Goal: Task Accomplishment & Management: Use online tool/utility

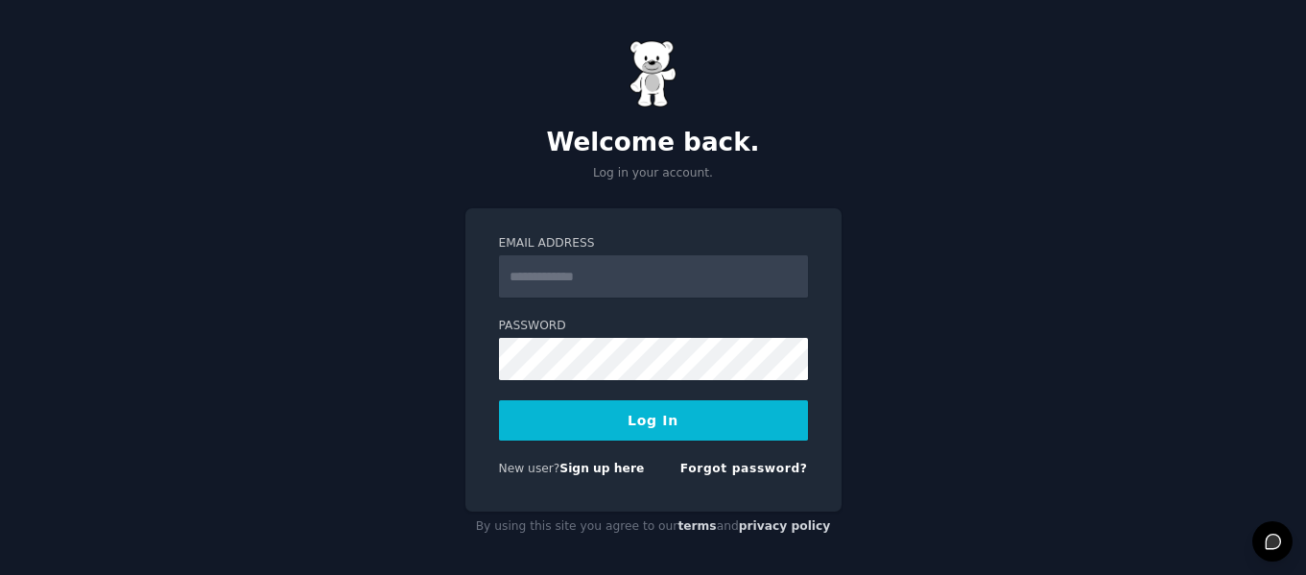
click at [600, 290] on input "Email Address" at bounding box center [653, 276] width 309 height 42
type input "**********"
click at [529, 413] on button "Log In" at bounding box center [653, 420] width 309 height 40
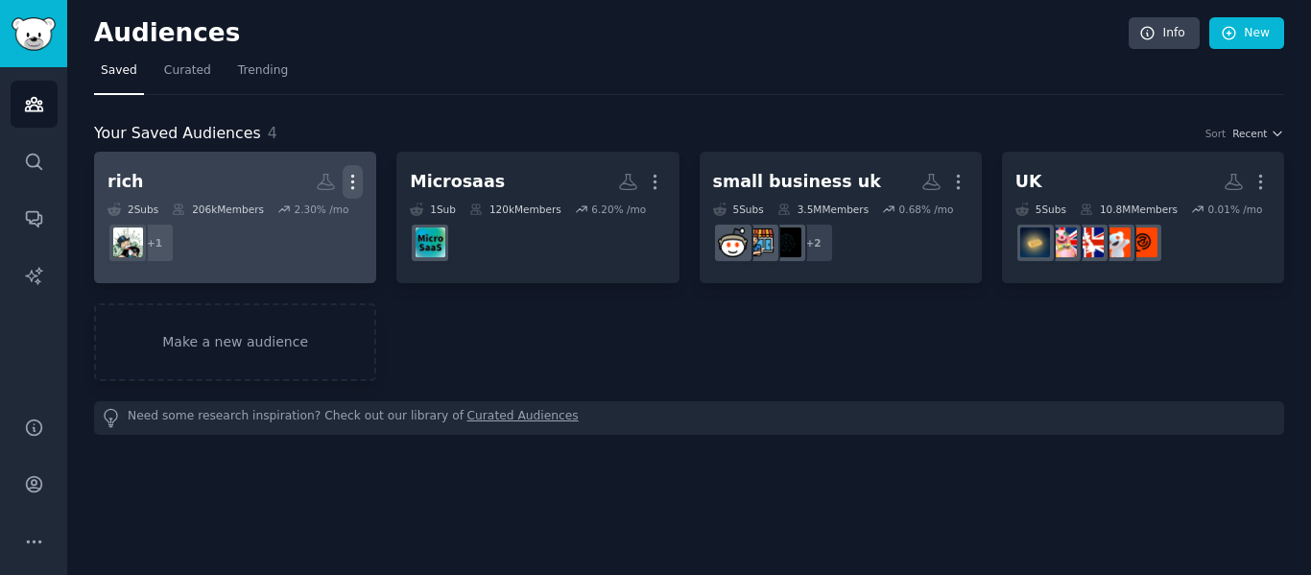
click at [359, 182] on icon "button" at bounding box center [353, 182] width 20 height 20
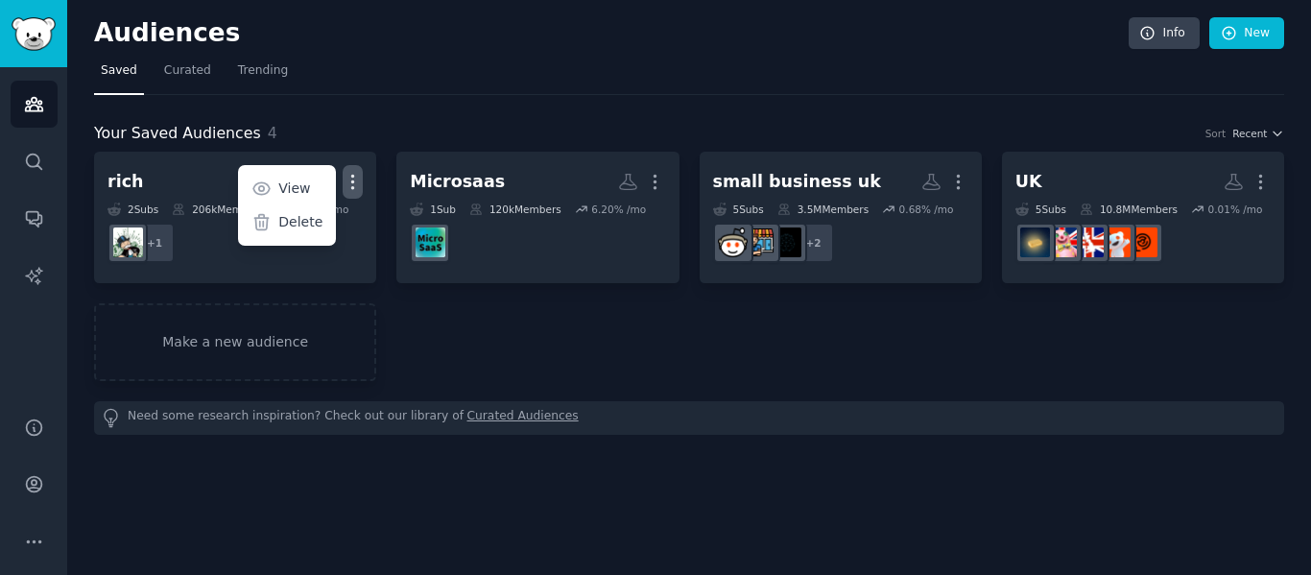
click at [285, 224] on p "Delete" at bounding box center [300, 222] width 44 height 20
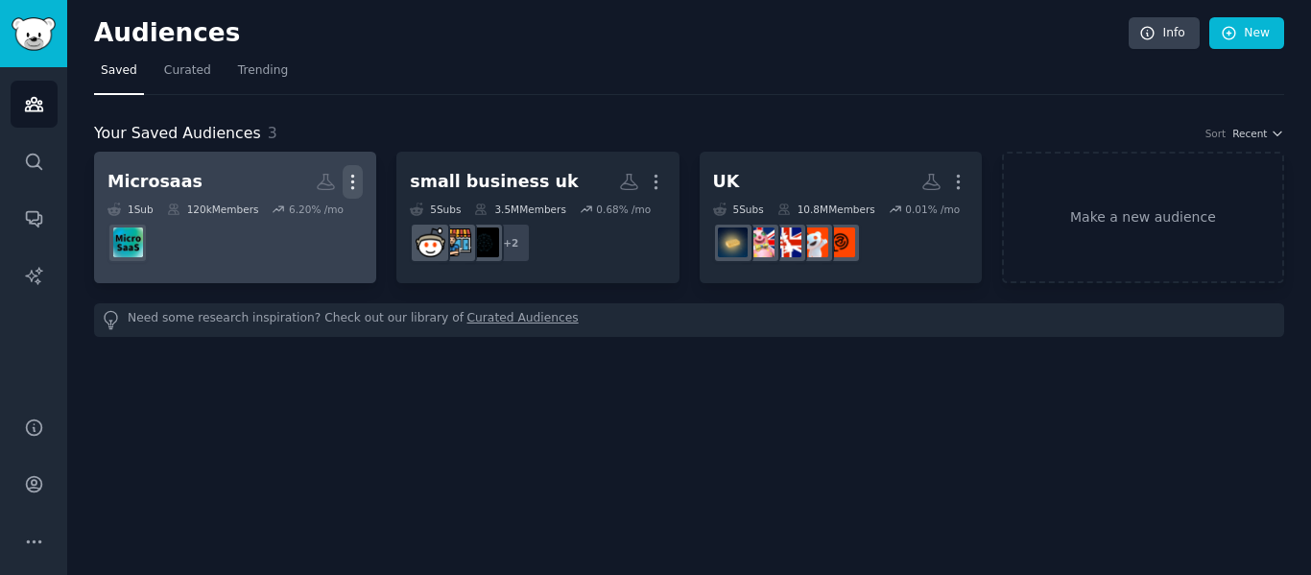
click at [351, 182] on icon "button" at bounding box center [353, 182] width 20 height 20
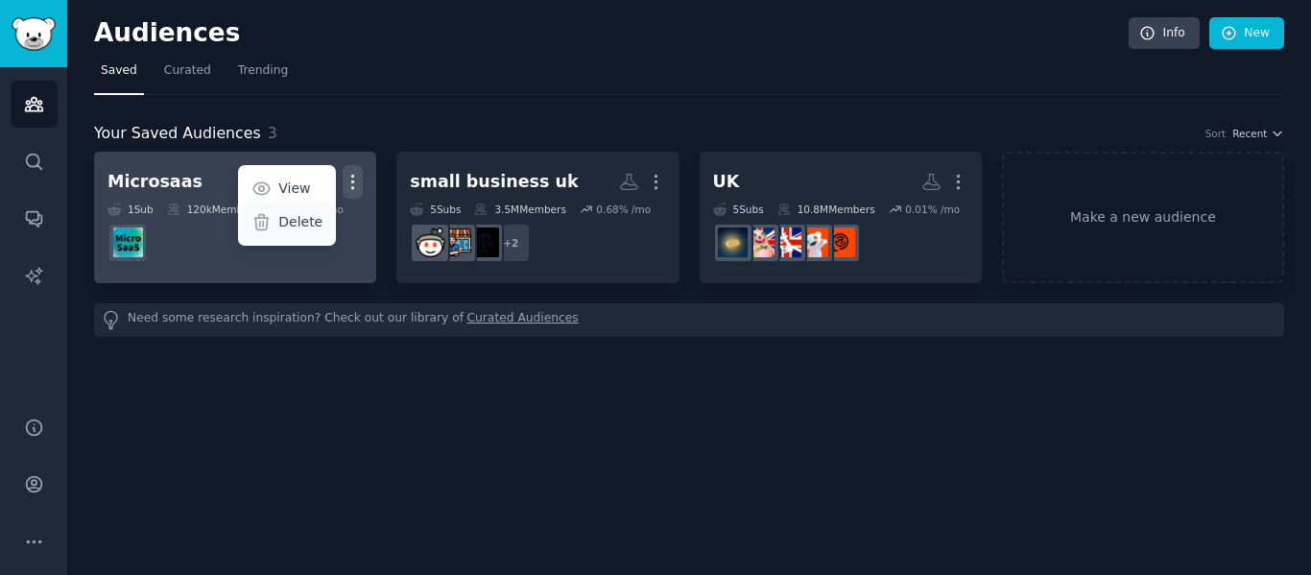
click at [293, 226] on p "Delete" at bounding box center [300, 222] width 44 height 20
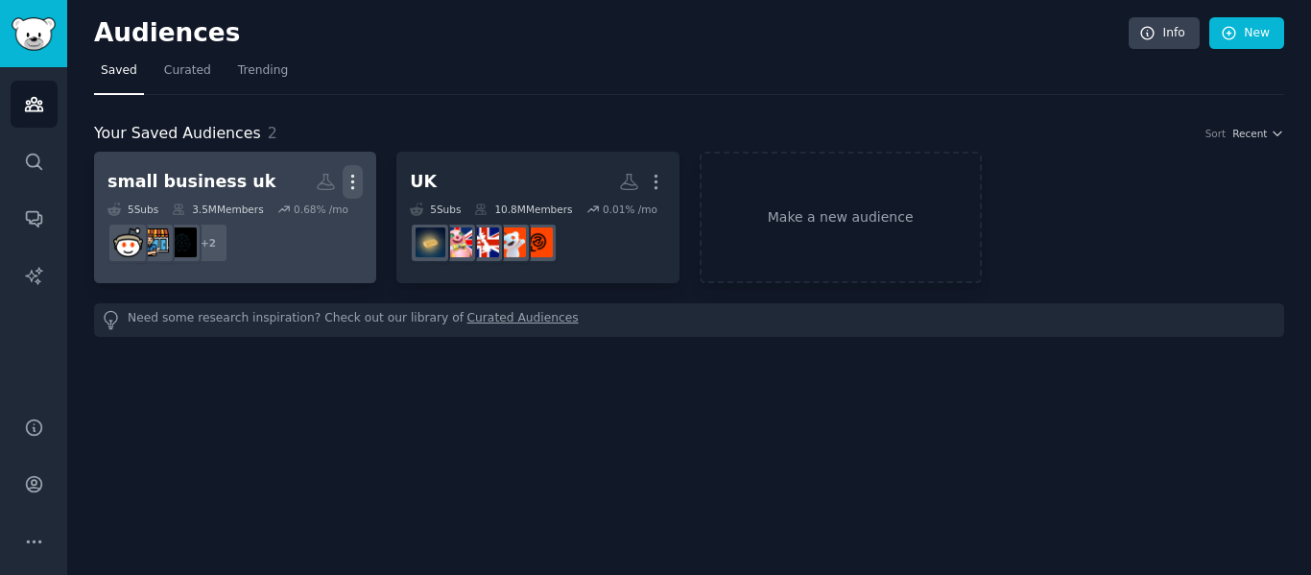
click at [352, 172] on icon "button" at bounding box center [353, 182] width 20 height 20
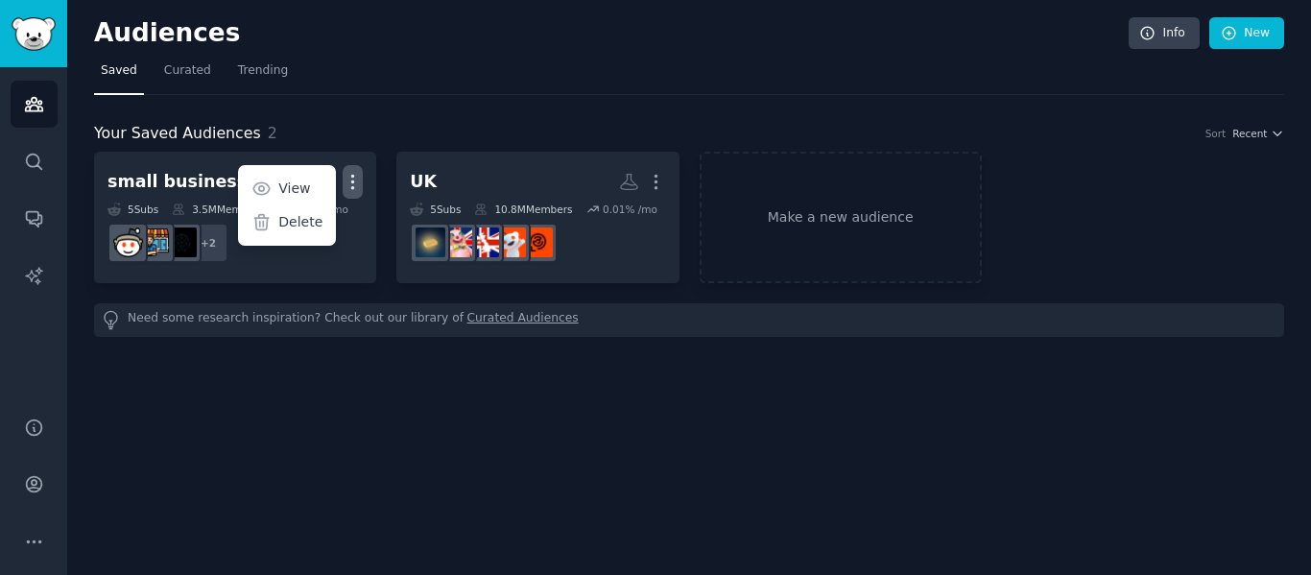
click at [318, 214] on p "Delete" at bounding box center [300, 222] width 44 height 20
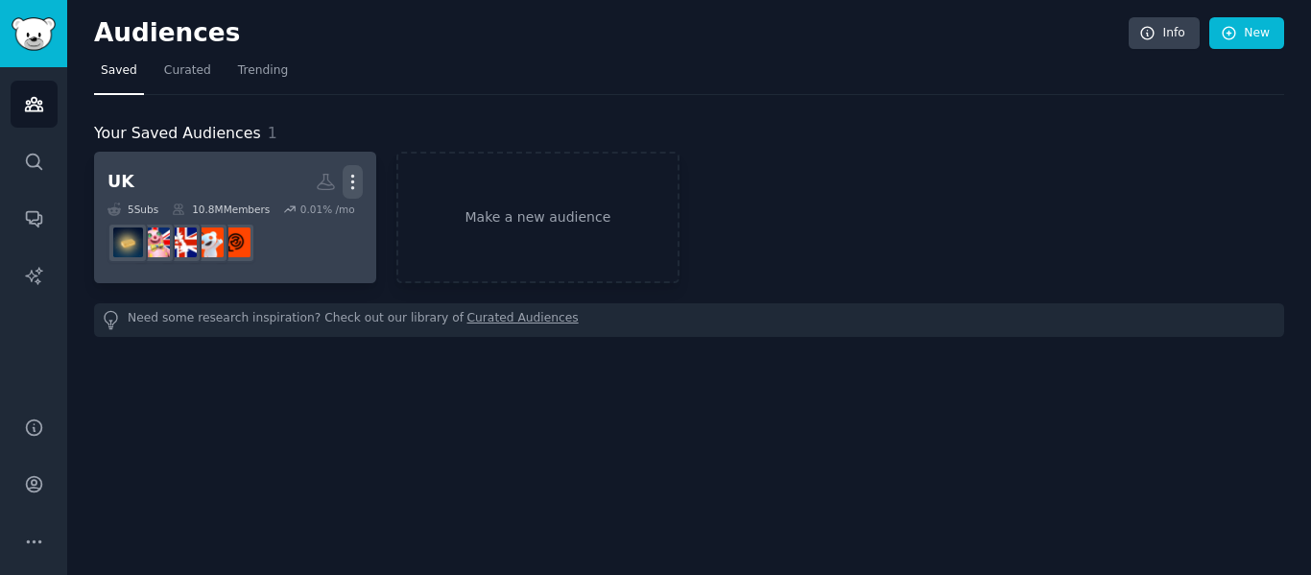
click at [353, 183] on icon "button" at bounding box center [353, 182] width 2 height 13
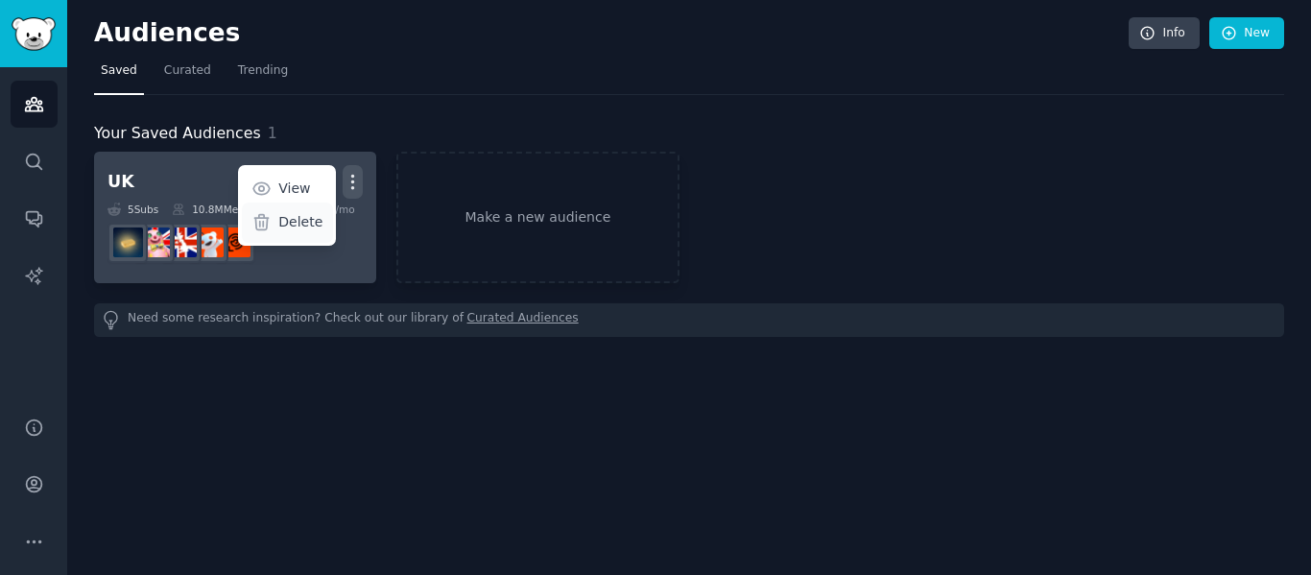
click at [289, 223] on p "Delete" at bounding box center [300, 222] width 44 height 20
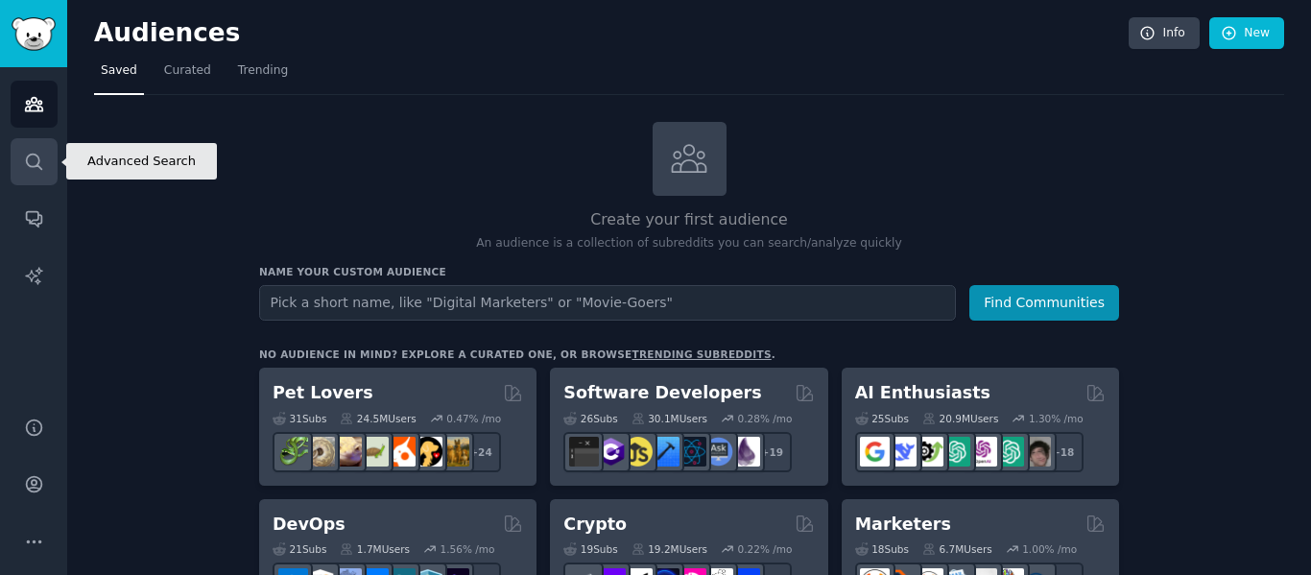
click at [49, 151] on link "Search" at bounding box center [34, 161] width 47 height 47
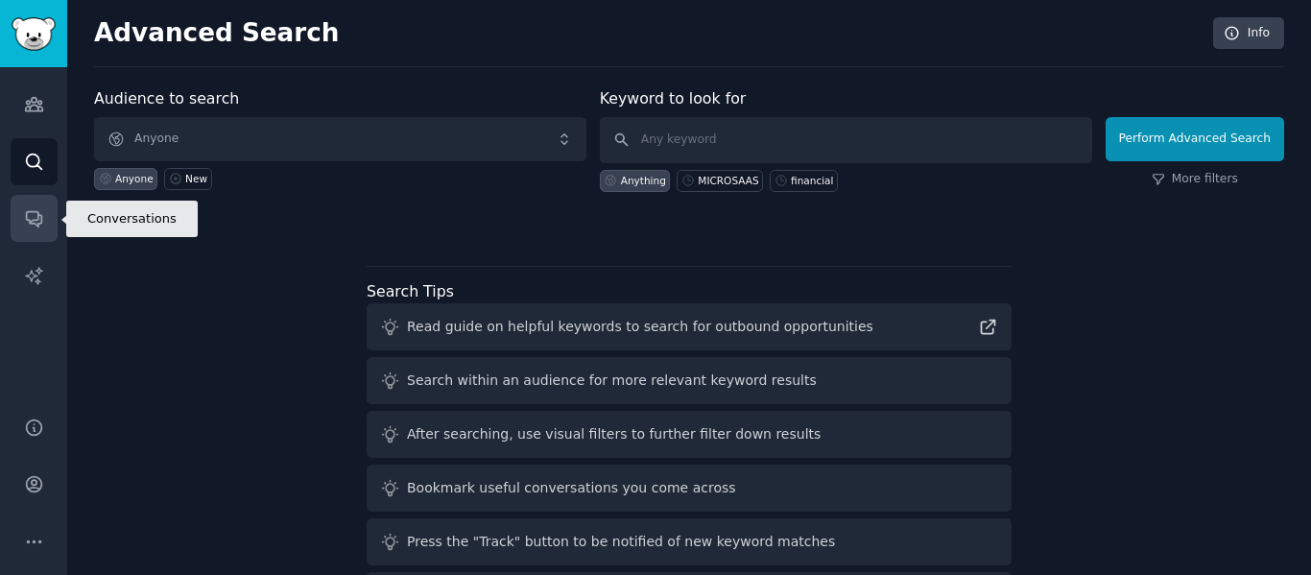
click at [28, 217] on icon "Sidebar" at bounding box center [34, 218] width 20 height 20
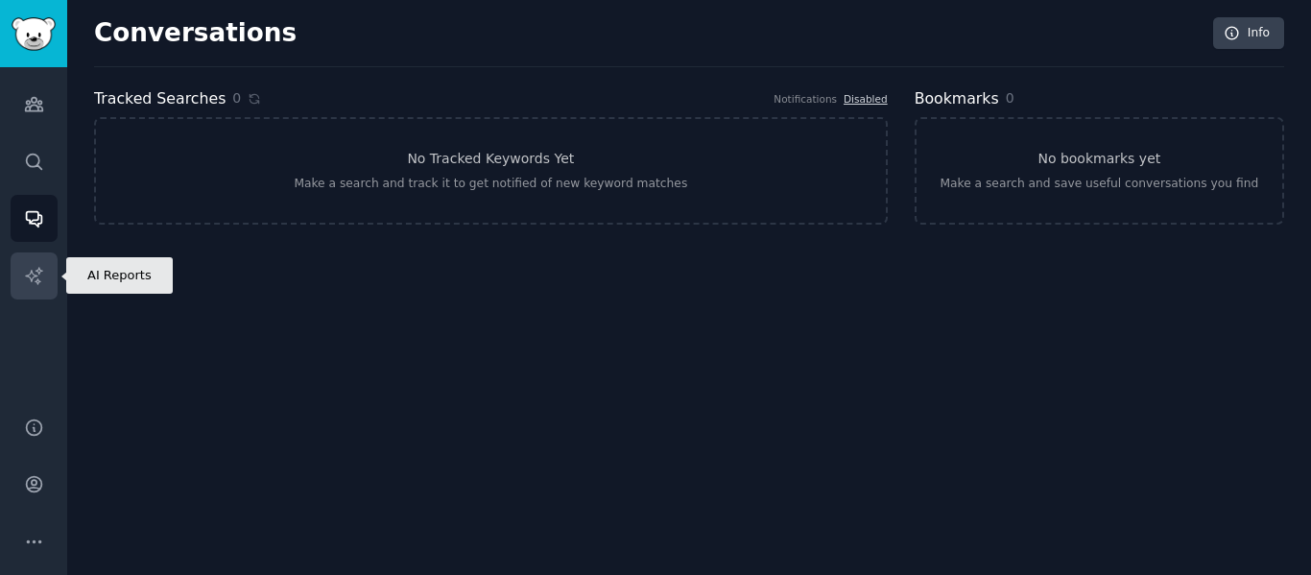
click at [32, 256] on link "AI Reports" at bounding box center [34, 275] width 47 height 47
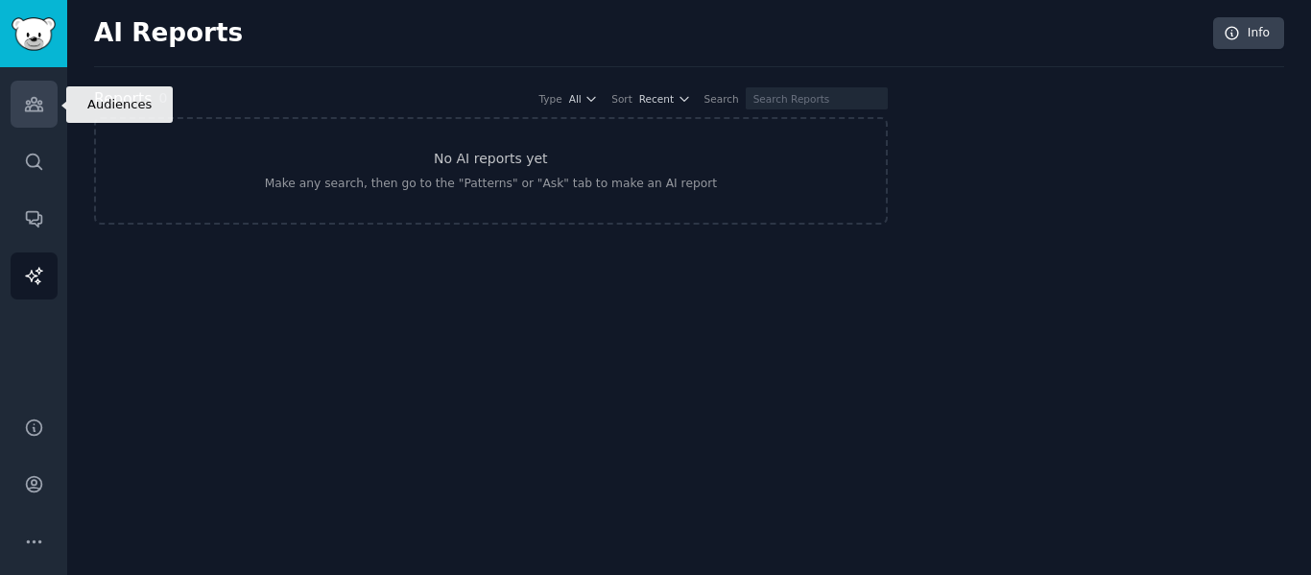
click at [38, 117] on link "Audiences" at bounding box center [34, 104] width 47 height 47
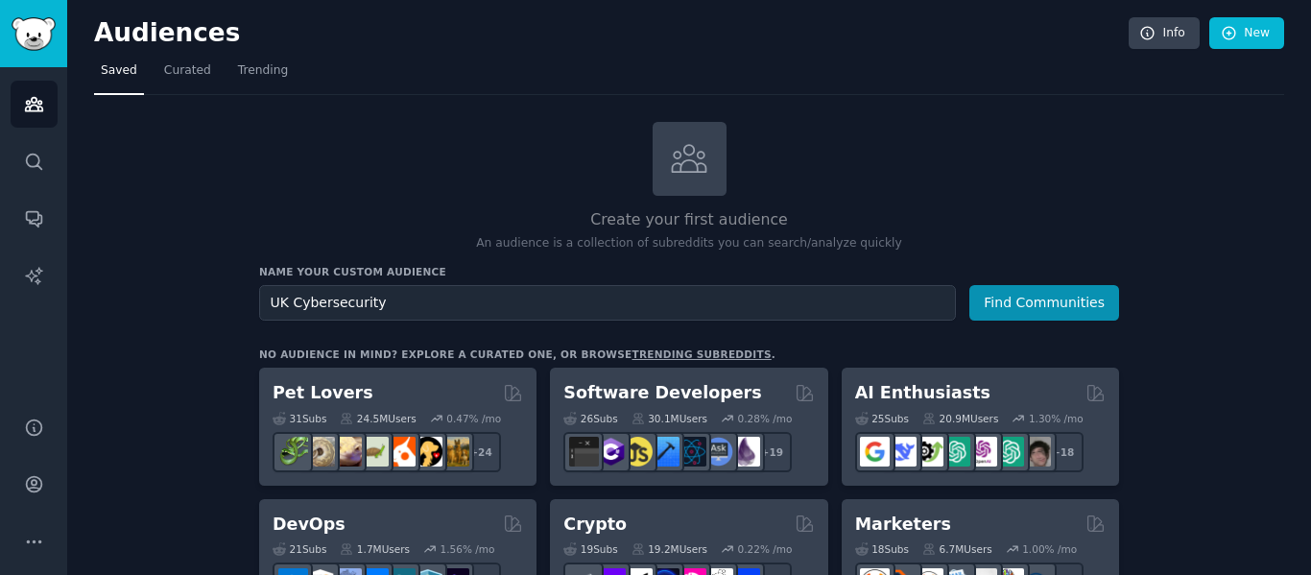
type input "UK Cybersecurity"
click at [969, 285] on button "Find Communities" at bounding box center [1044, 303] width 150 height 36
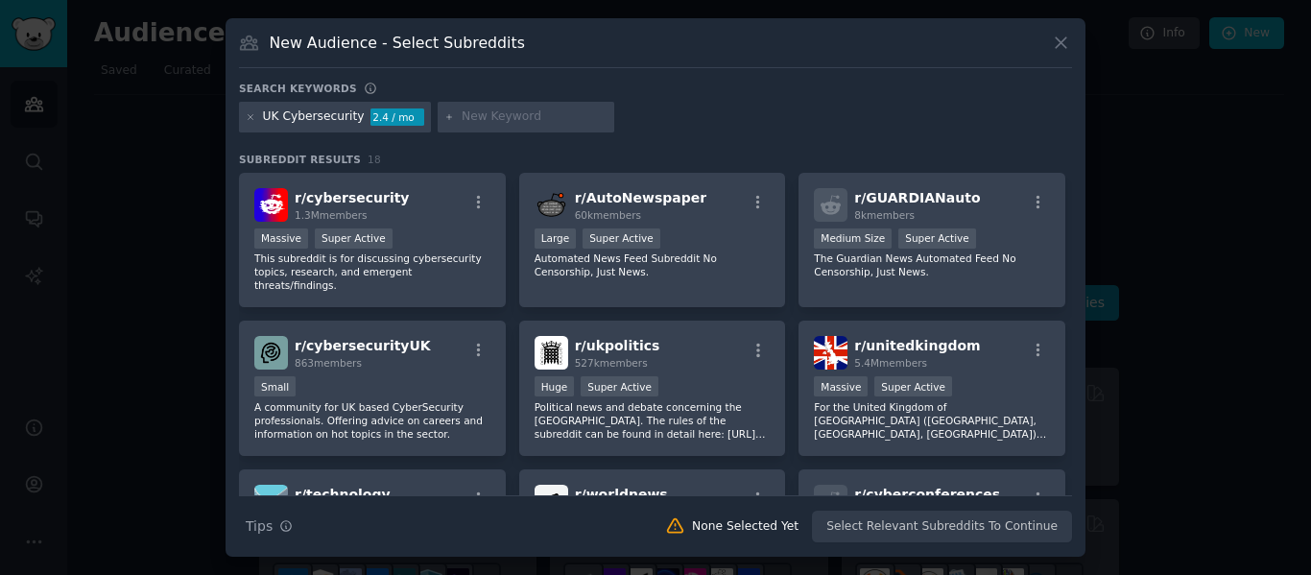
click at [1075, 36] on div "New Audience - Select Subreddits Search keywords UK Cybersecurity 2.4 / mo Subr…" at bounding box center [655, 287] width 860 height 538
click at [1058, 47] on icon at bounding box center [1061, 43] width 20 height 20
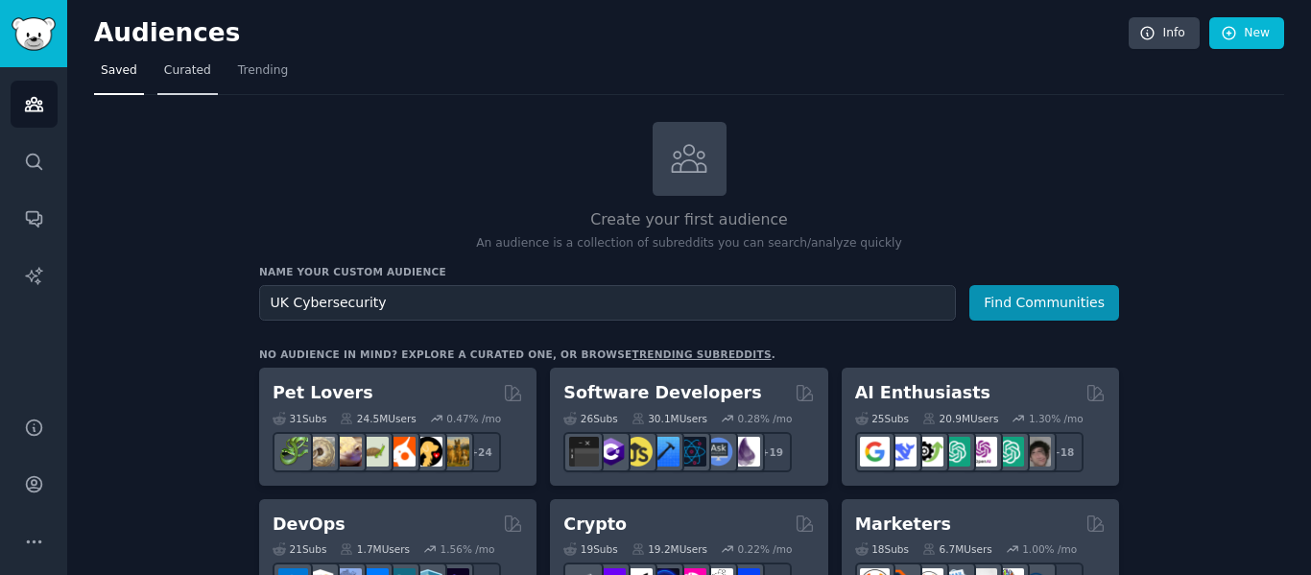
click at [174, 73] on span "Curated" at bounding box center [187, 70] width 47 height 17
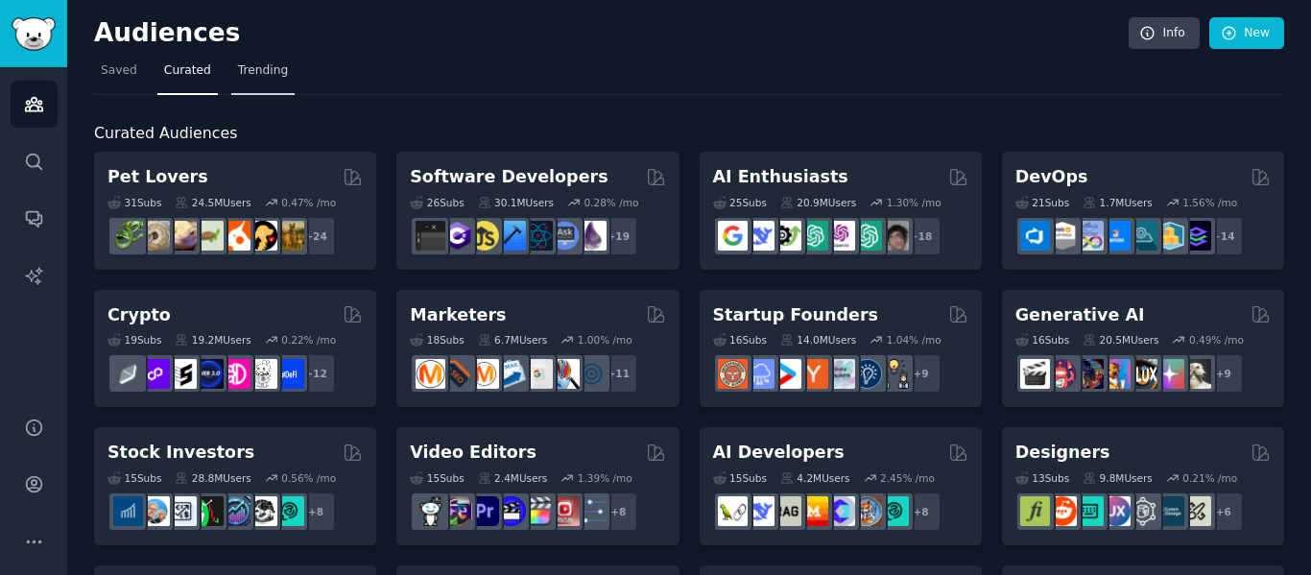
click at [238, 79] on span "Trending" at bounding box center [263, 70] width 50 height 17
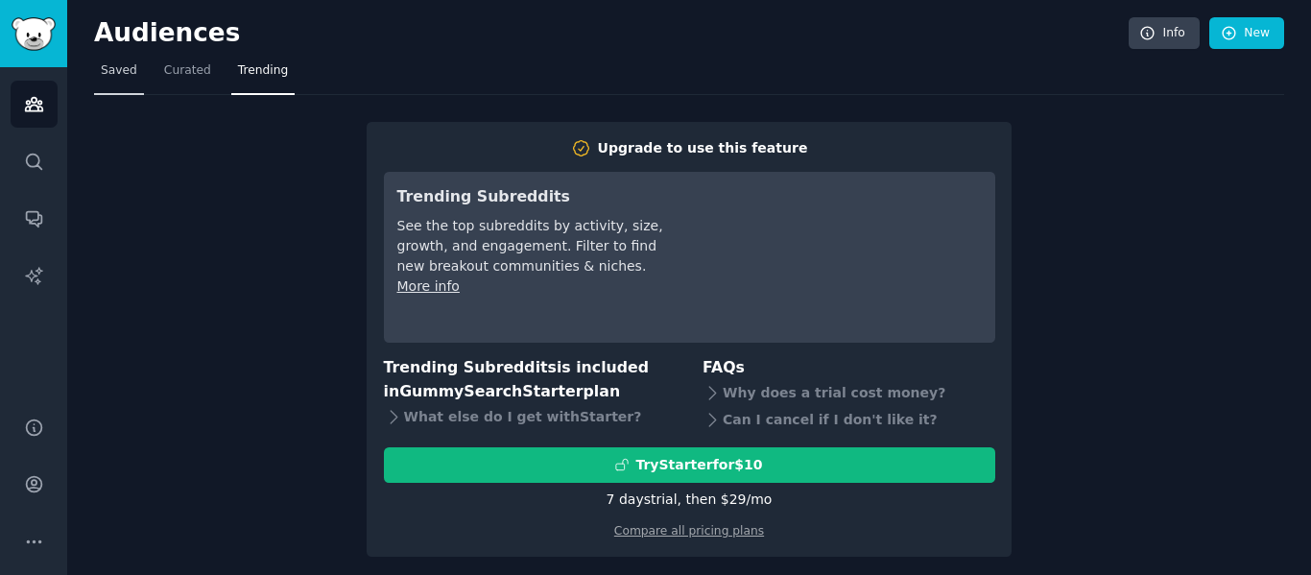
click at [139, 67] on link "Saved" at bounding box center [119, 75] width 50 height 39
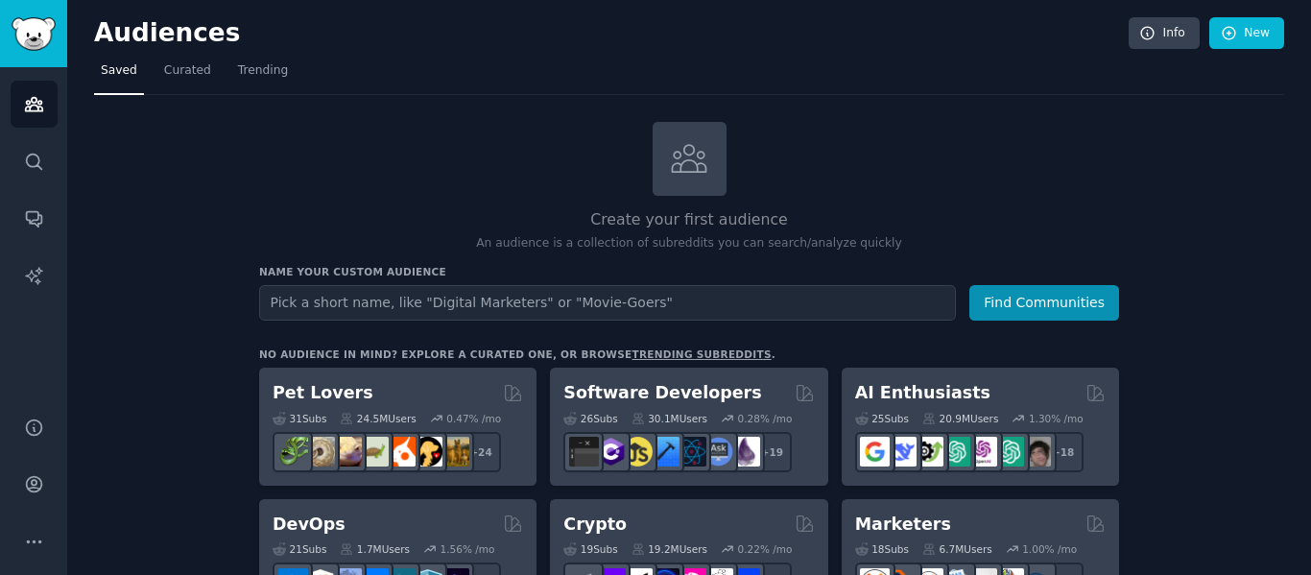
click at [281, 303] on input "text" at bounding box center [607, 303] width 697 height 36
type input "uk cybersecurity"
click at [969, 285] on button "Find Communities" at bounding box center [1044, 303] width 150 height 36
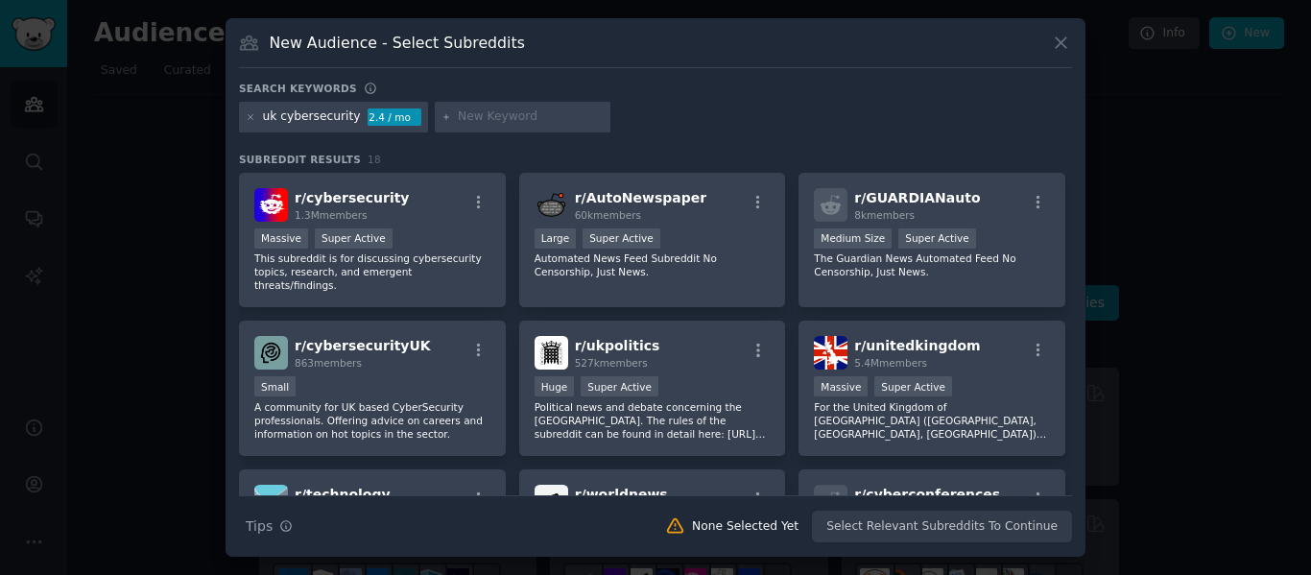
click at [670, 130] on div "uk cybersecurity 2.4 / mo" at bounding box center [655, 120] width 833 height 37
click at [368, 72] on div "New Audience - Select Subreddits Search keywords uk cybersecurity 2.4 / mo Subr…" at bounding box center [655, 287] width 860 height 538
click at [329, 202] on span "r/ cybersecurity" at bounding box center [352, 197] width 115 height 15
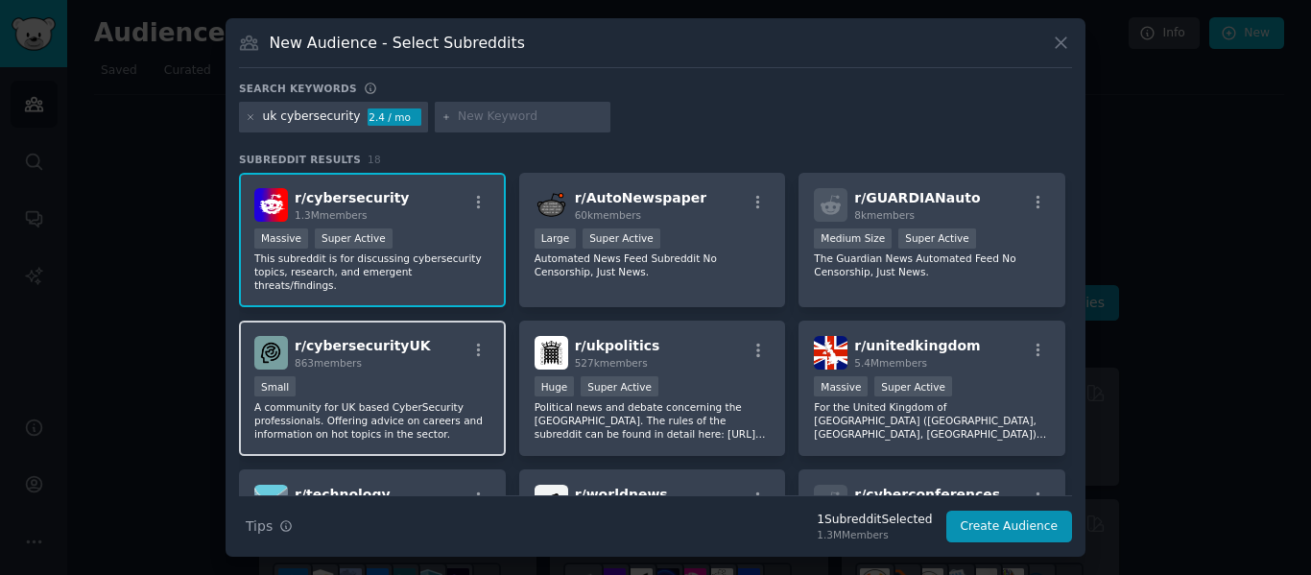
click at [474, 400] on p "A community for UK based CyberSecurity professionals. Offering advice on career…" at bounding box center [372, 420] width 236 height 40
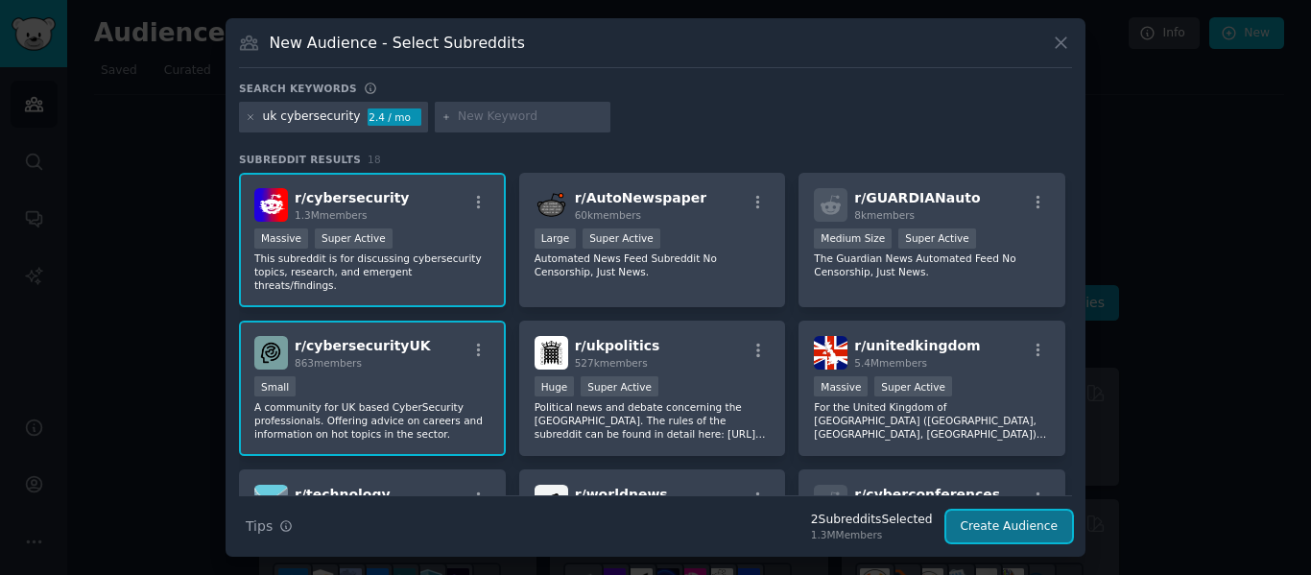
click at [991, 530] on button "Create Audience" at bounding box center [1009, 526] width 127 height 33
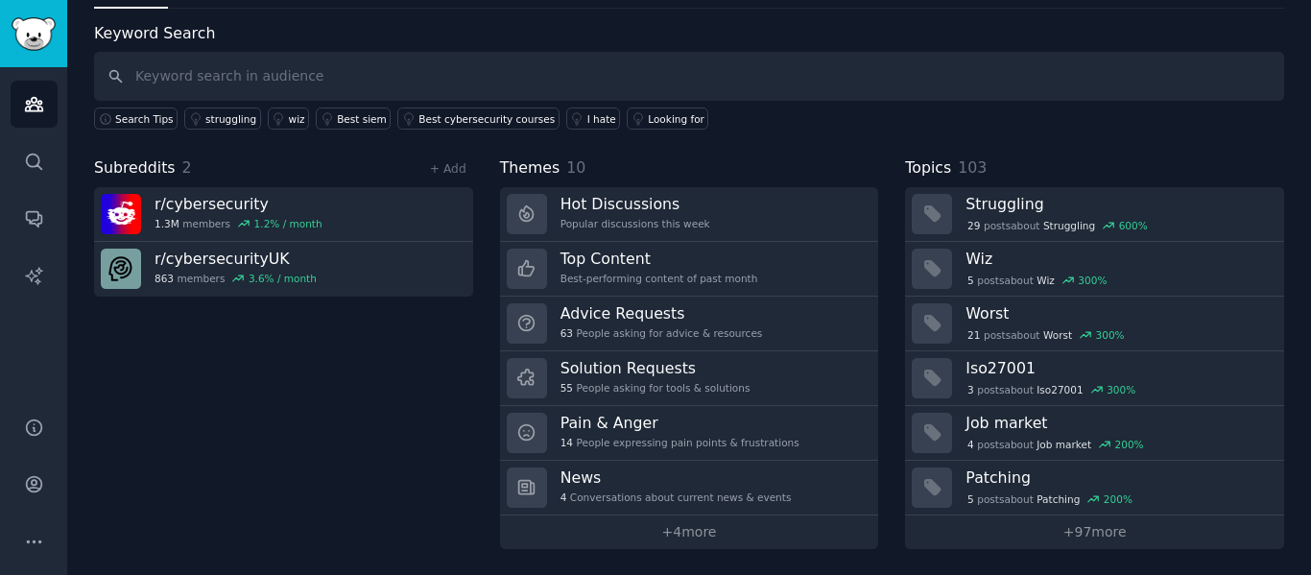
scroll to position [87, 0]
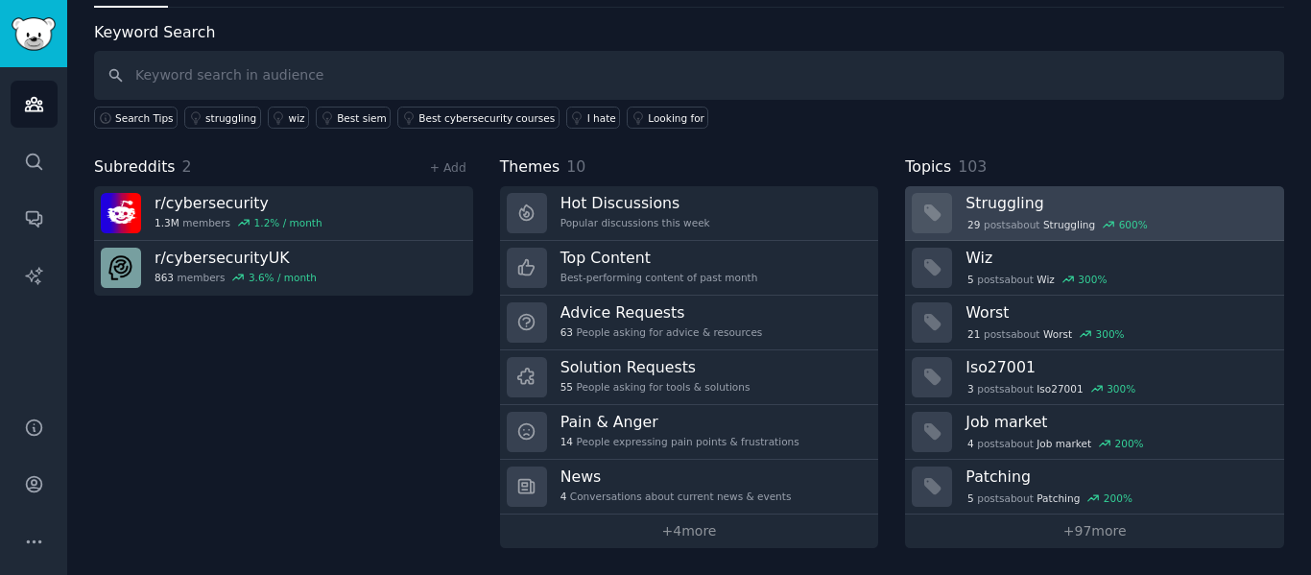
click at [1043, 218] on span "Struggling" at bounding box center [1069, 224] width 52 height 13
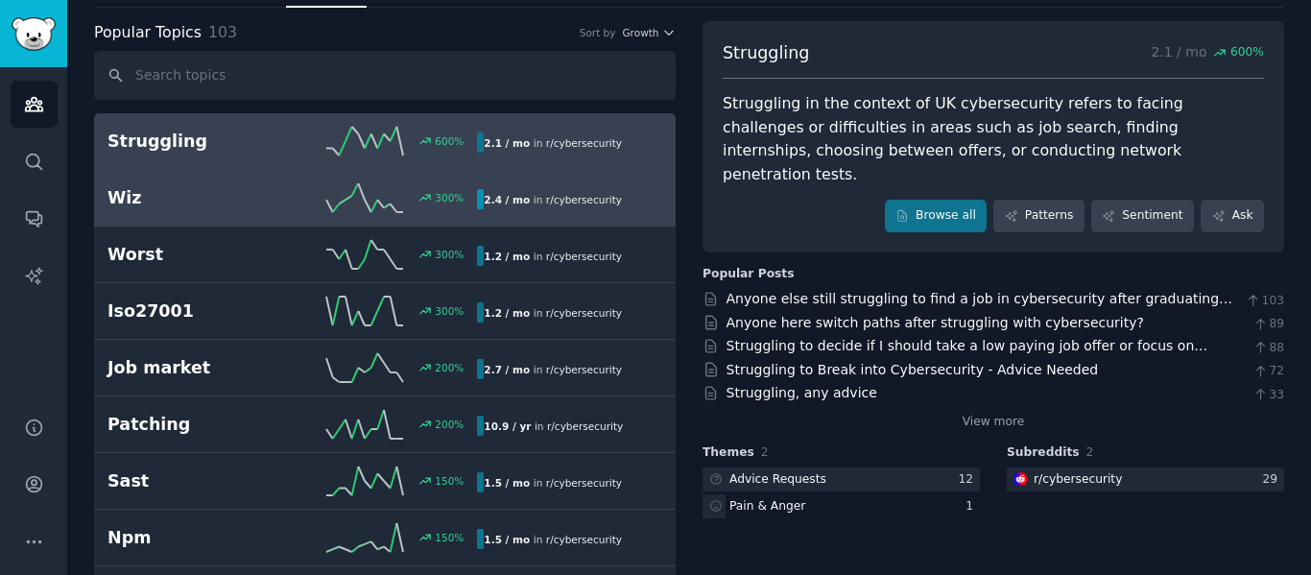
click at [400, 187] on icon at bounding box center [364, 197] width 77 height 29
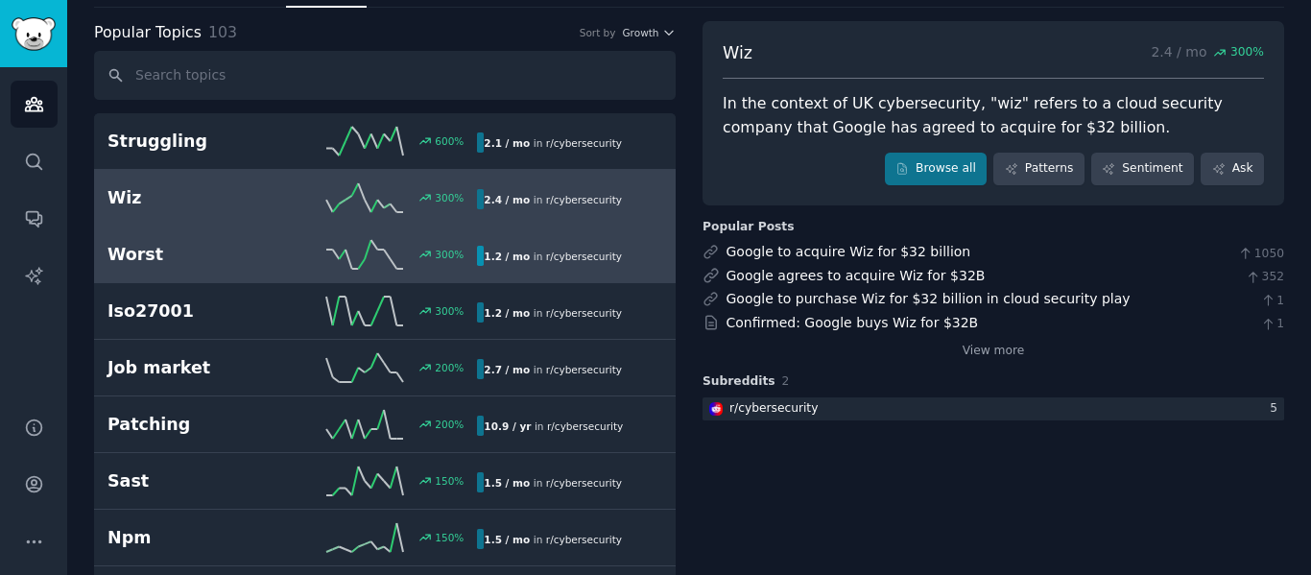
click at [306, 273] on link "Worst 300 % 1.2 / mo in r/ cybersecurity" at bounding box center [384, 254] width 581 height 57
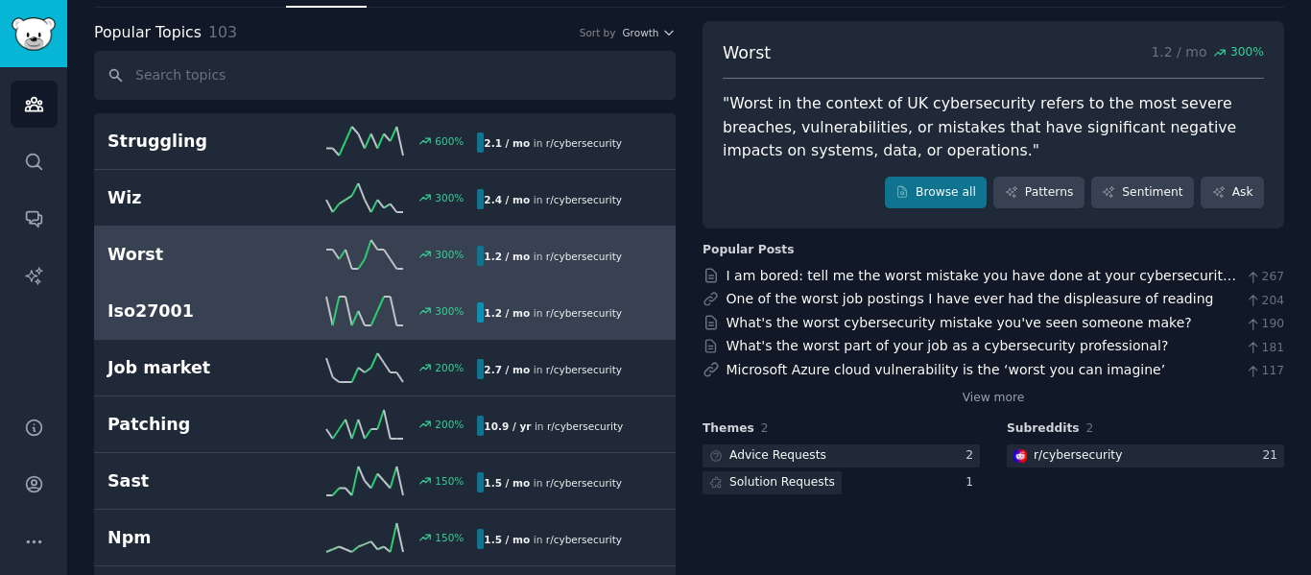
click at [282, 307] on h2 "Iso27001" at bounding box center [199, 311] width 185 height 24
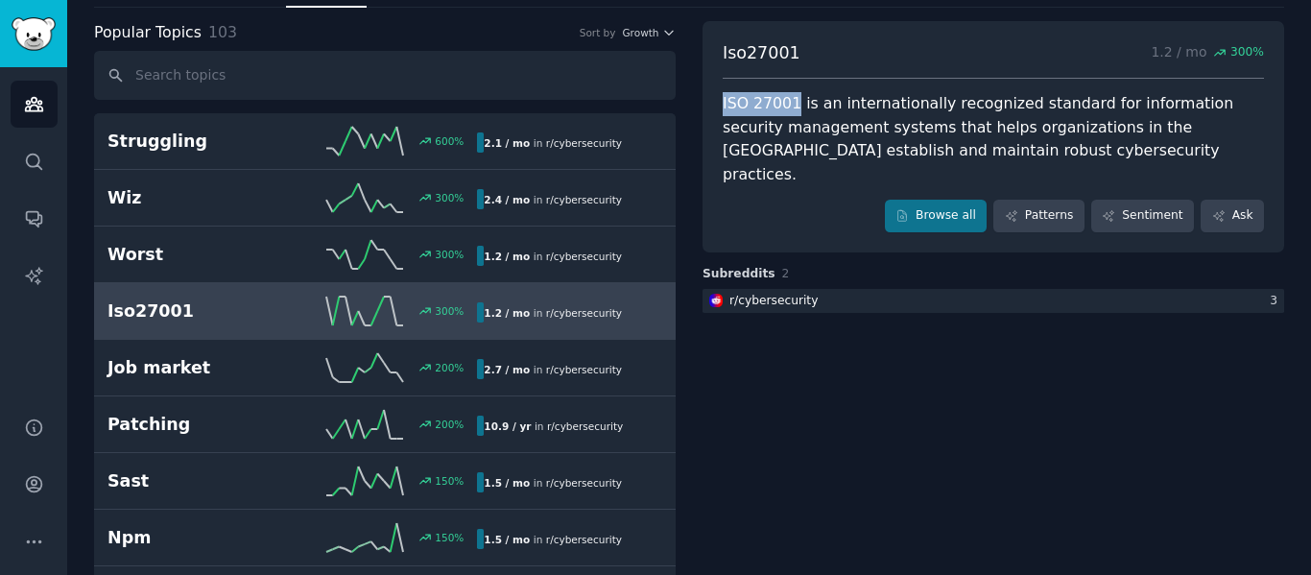
drag, startPoint x: 718, startPoint y: 101, endPoint x: 788, endPoint y: 99, distance: 70.1
click at [788, 99] on div "Iso27001 1.2 / mo 300 % ISO 27001 is an internationally recognized standard for…" at bounding box center [992, 136] width 581 height 231
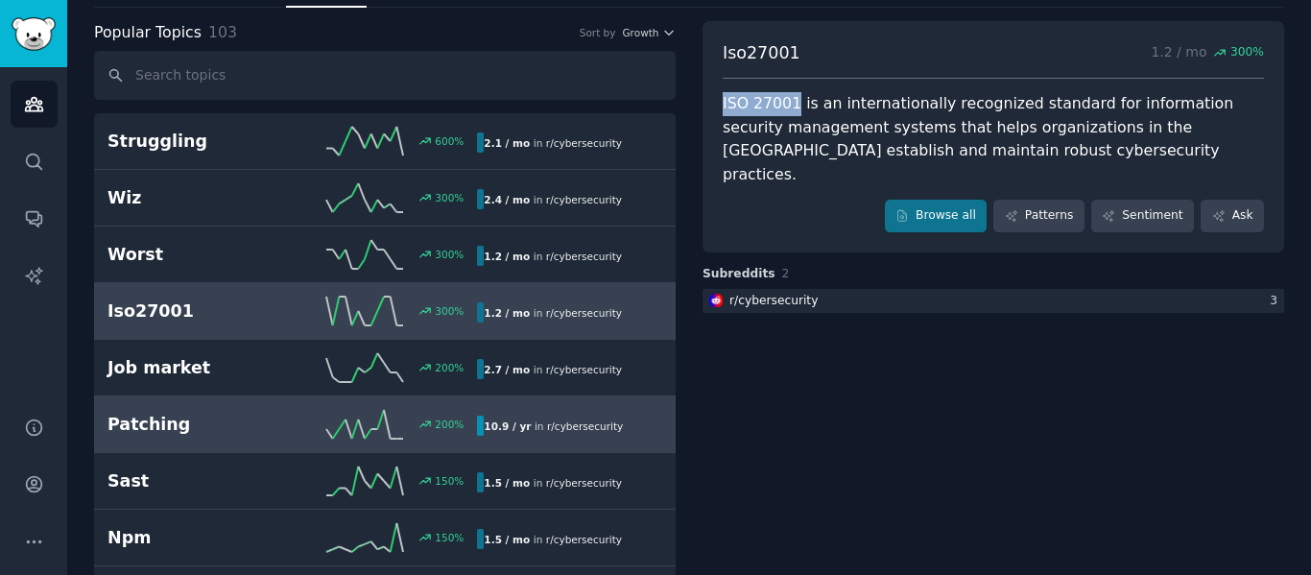
click at [199, 414] on h2 "Patching" at bounding box center [199, 425] width 185 height 24
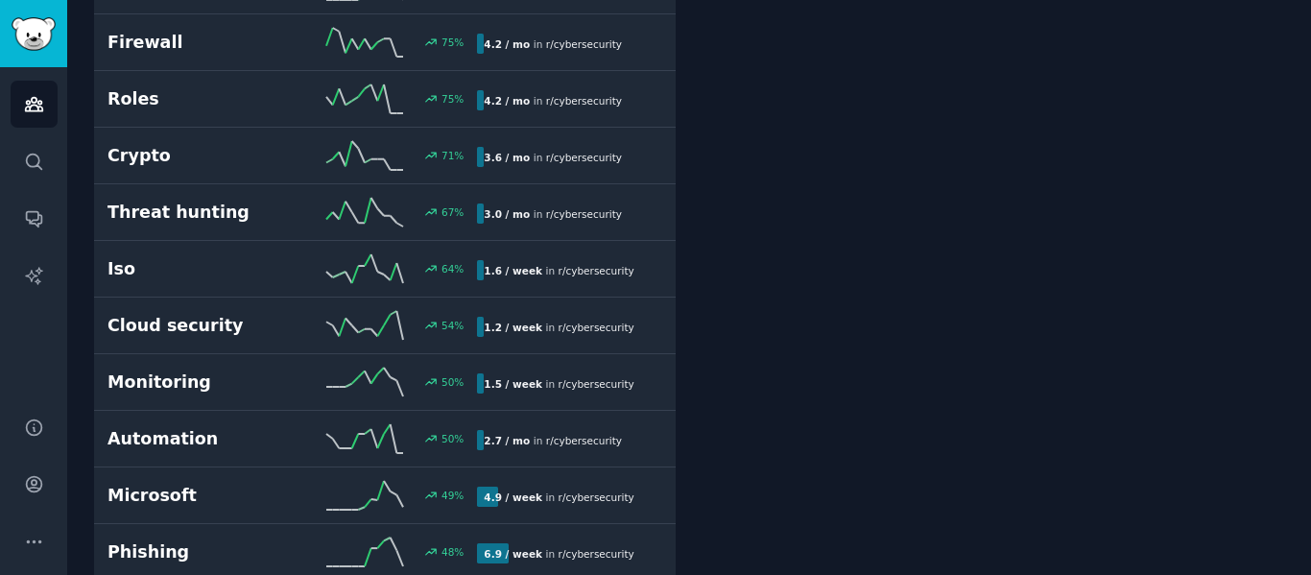
scroll to position [1093, 0]
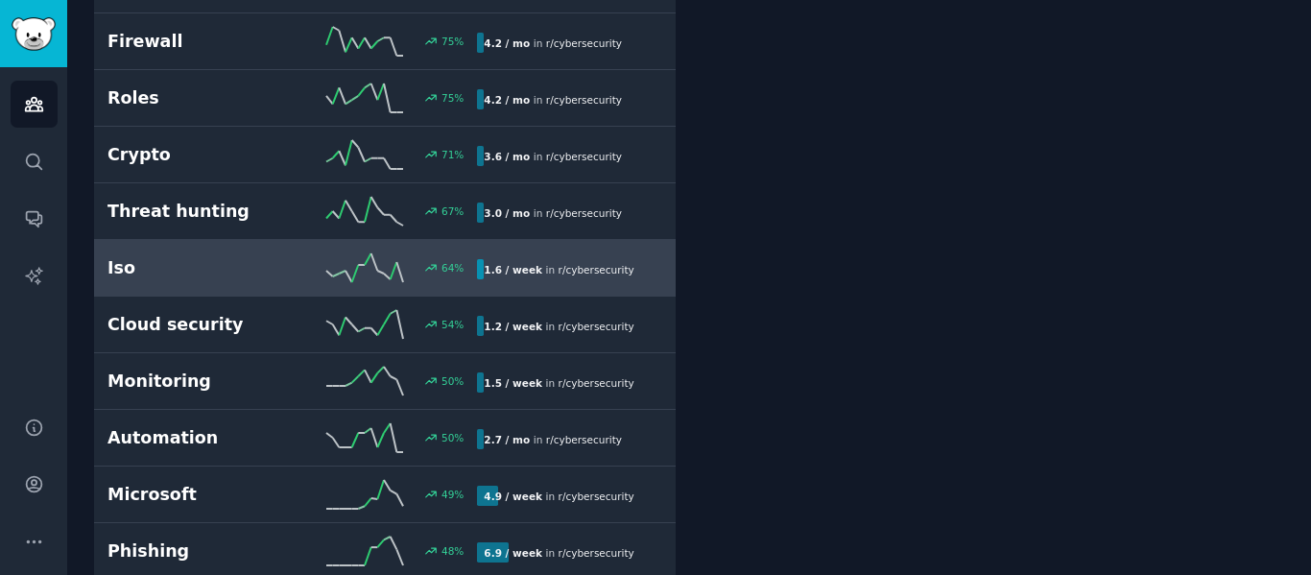
click at [231, 280] on div "Iso 64 % 1.6 / week in r/ cybersecurity" at bounding box center [384, 267] width 555 height 29
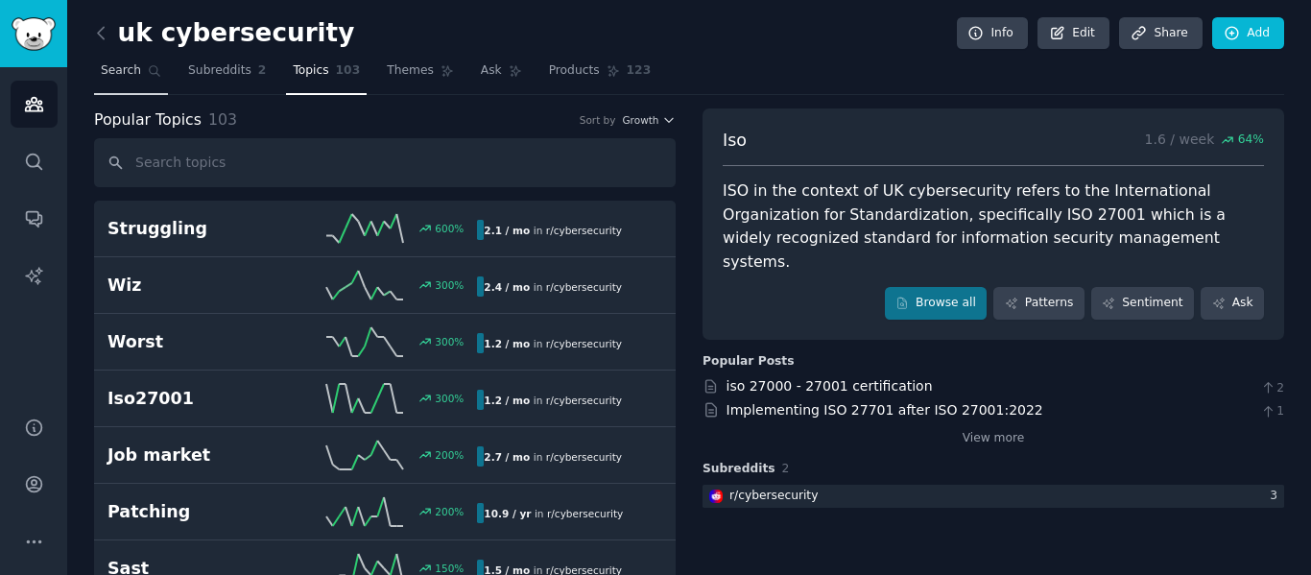
click at [122, 66] on span "Search" at bounding box center [121, 70] width 40 height 17
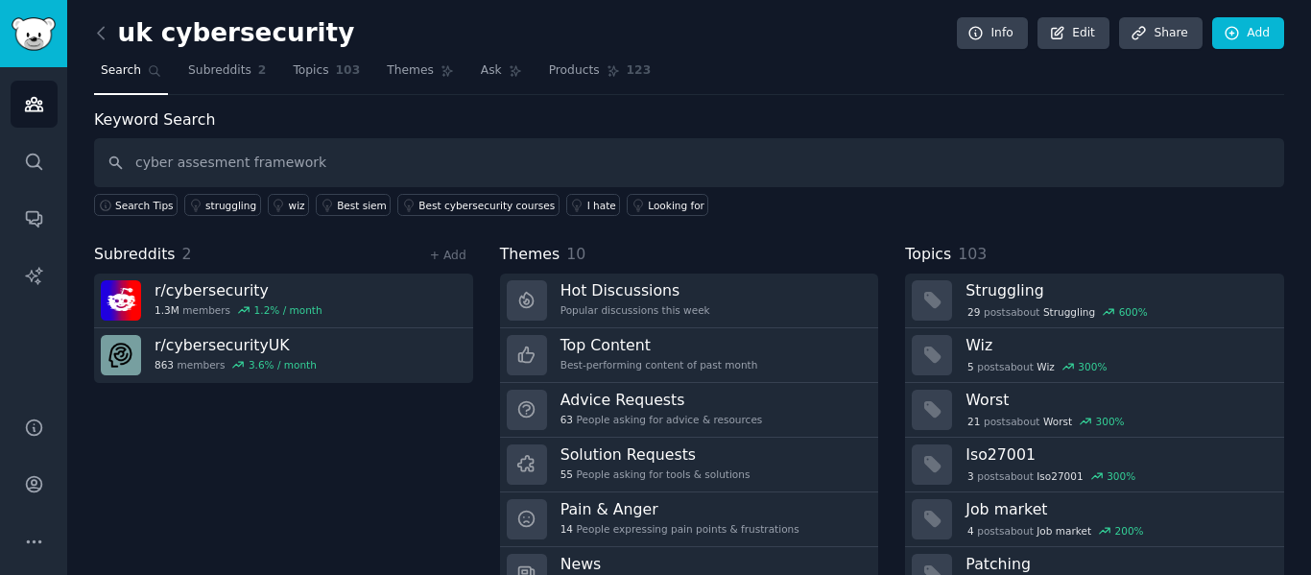
type input "cyber assesment framework"
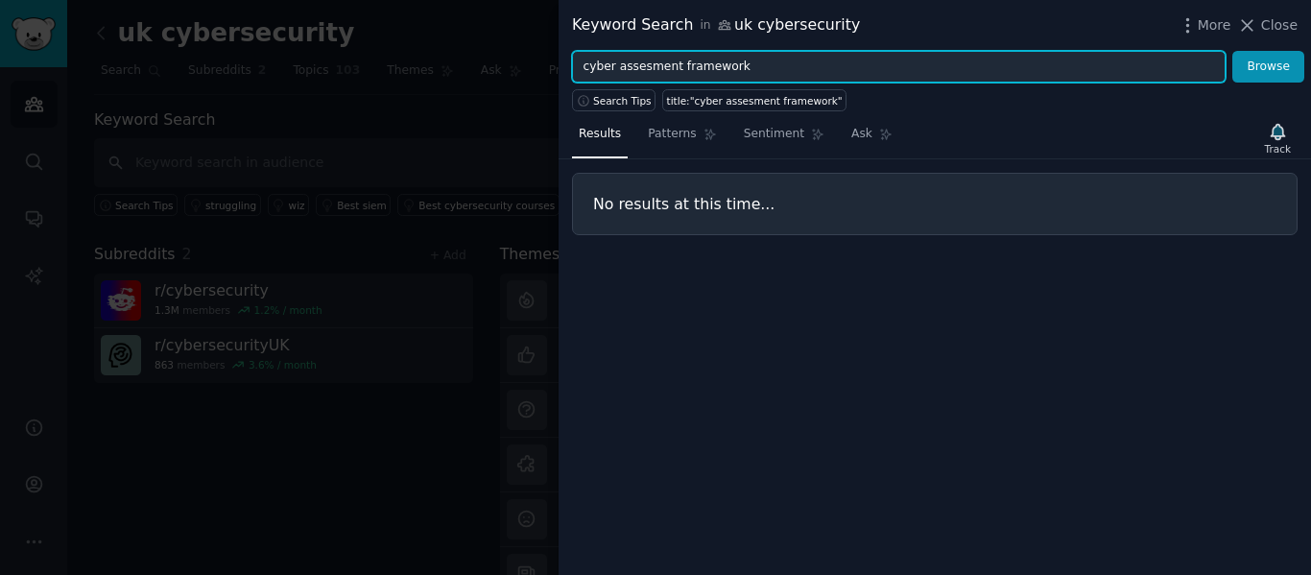
click at [1132, 66] on input "cyber assesment framework" at bounding box center [898, 67] width 653 height 33
paste input "s"
type input "cyber assessment framework"
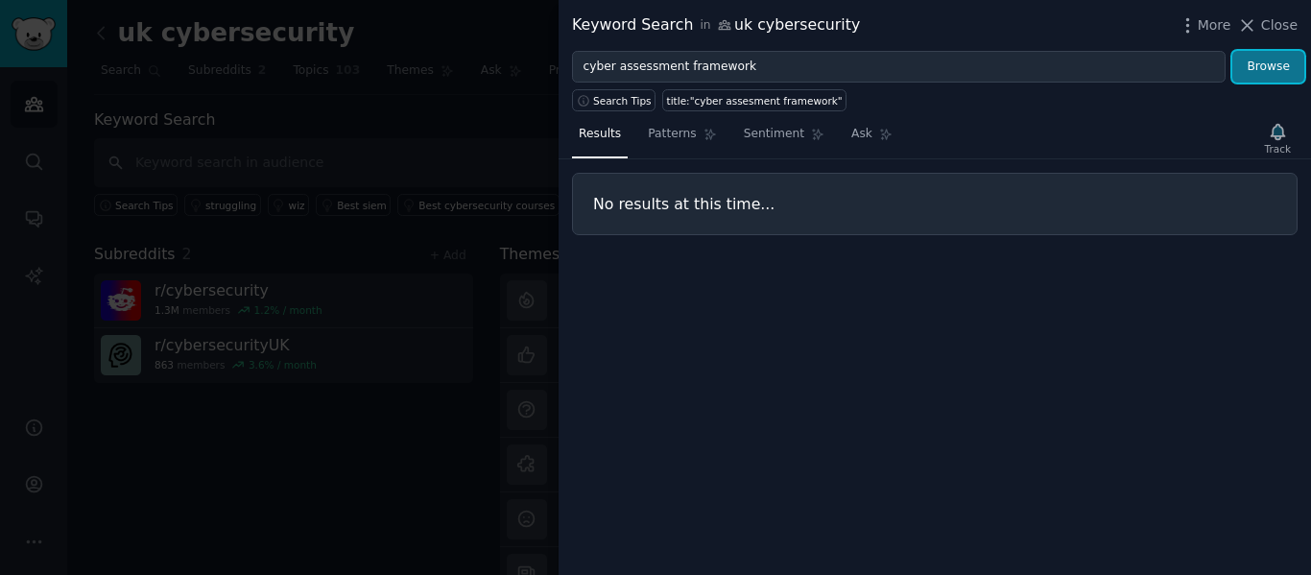
click at [1255, 65] on button "Browse" at bounding box center [1268, 67] width 72 height 33
click at [1249, 15] on icon at bounding box center [1247, 25] width 20 height 20
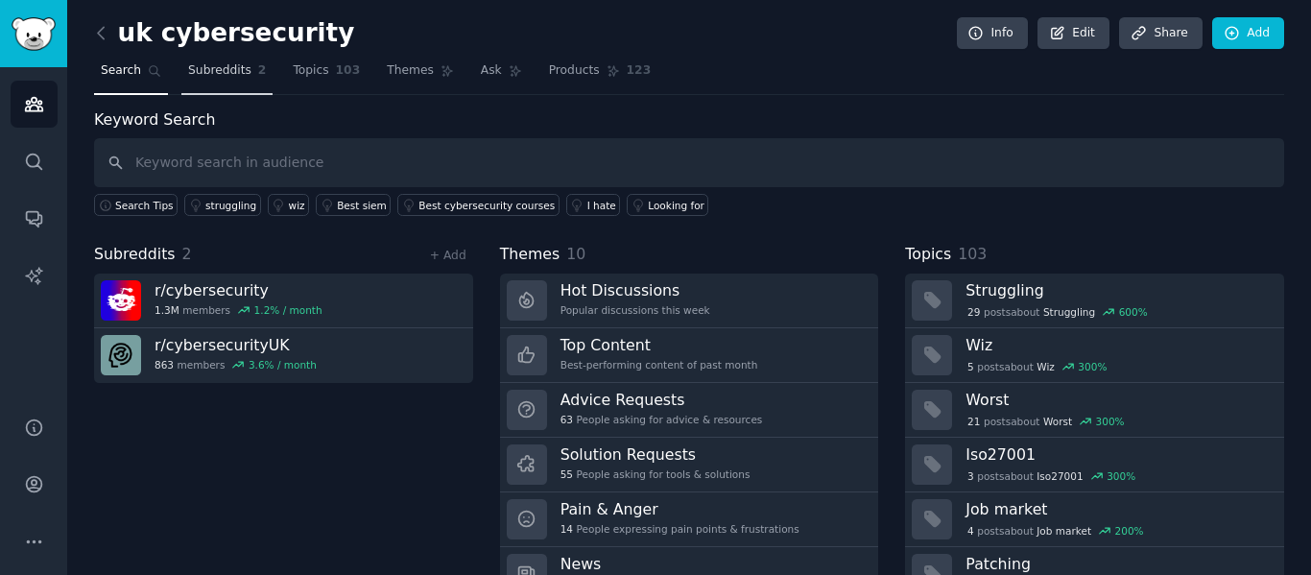
click at [196, 66] on span "Subreddits" at bounding box center [219, 70] width 63 height 17
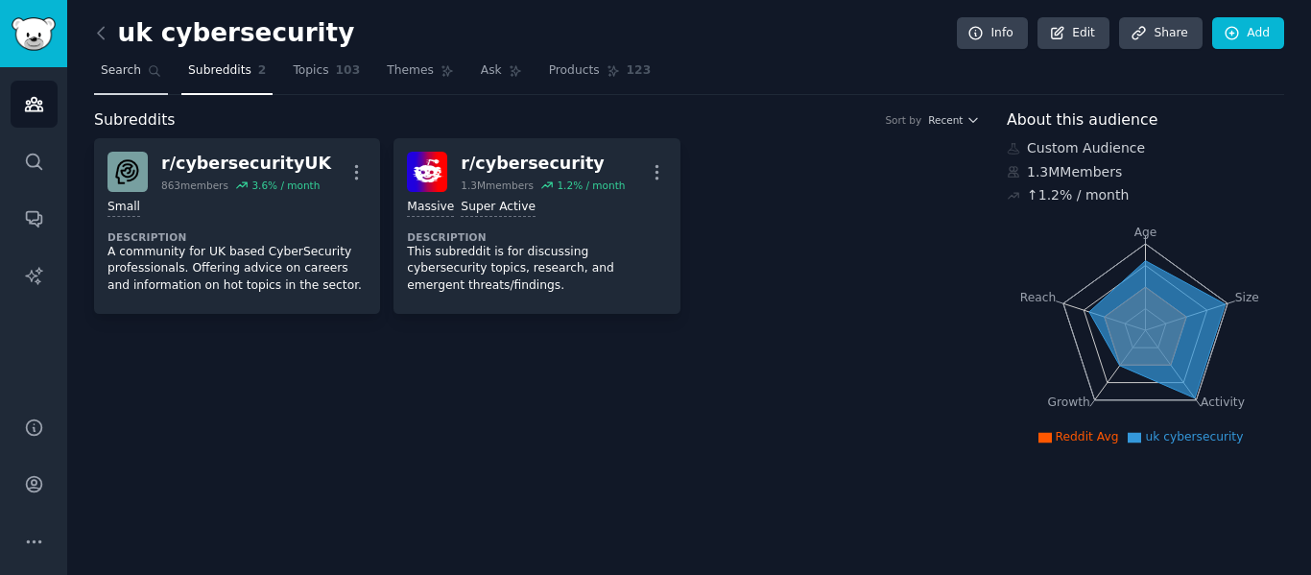
click at [130, 76] on span "Search" at bounding box center [121, 70] width 40 height 17
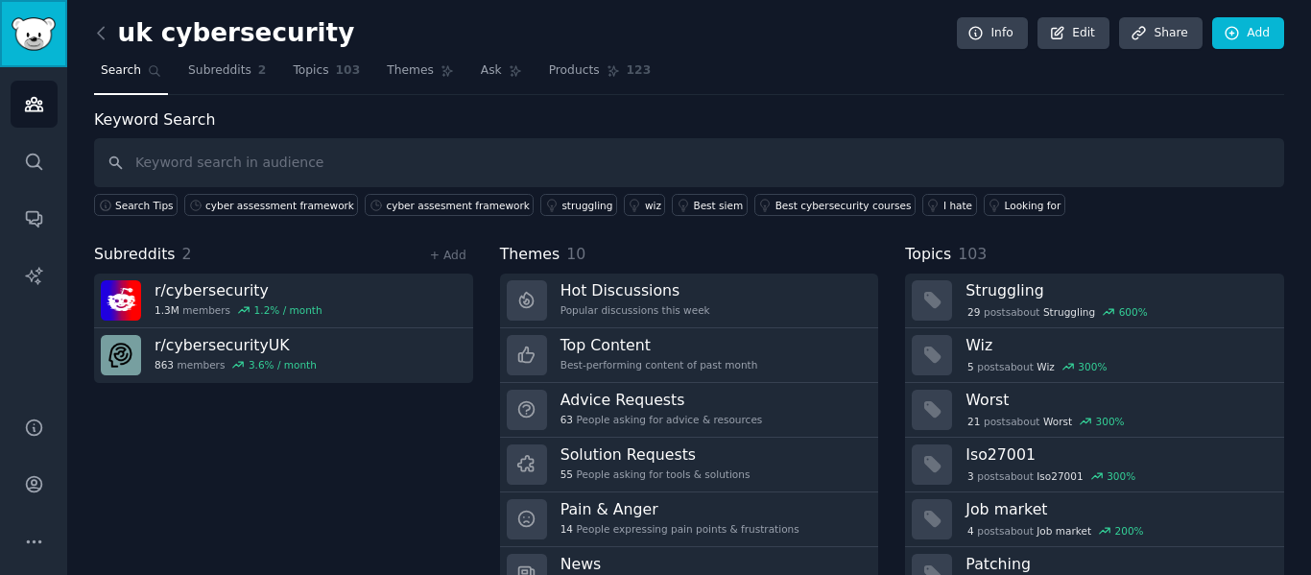
click at [31, 56] on link "Sidebar" at bounding box center [33, 33] width 67 height 67
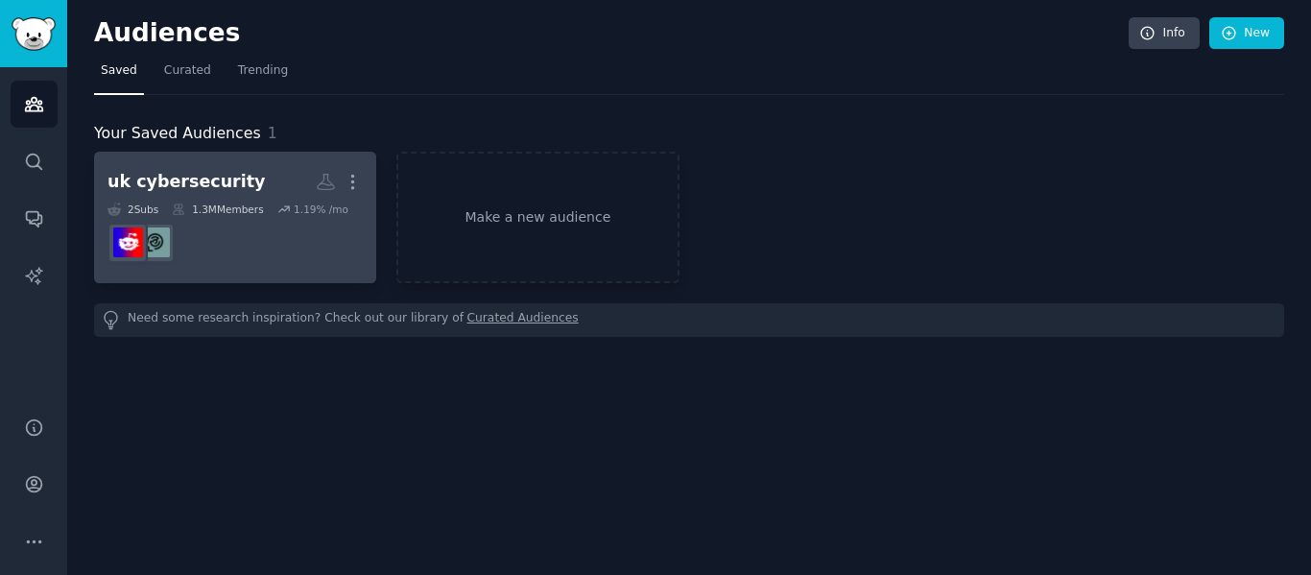
click at [304, 226] on dd "r/cybersecurityUK" at bounding box center [234, 243] width 255 height 54
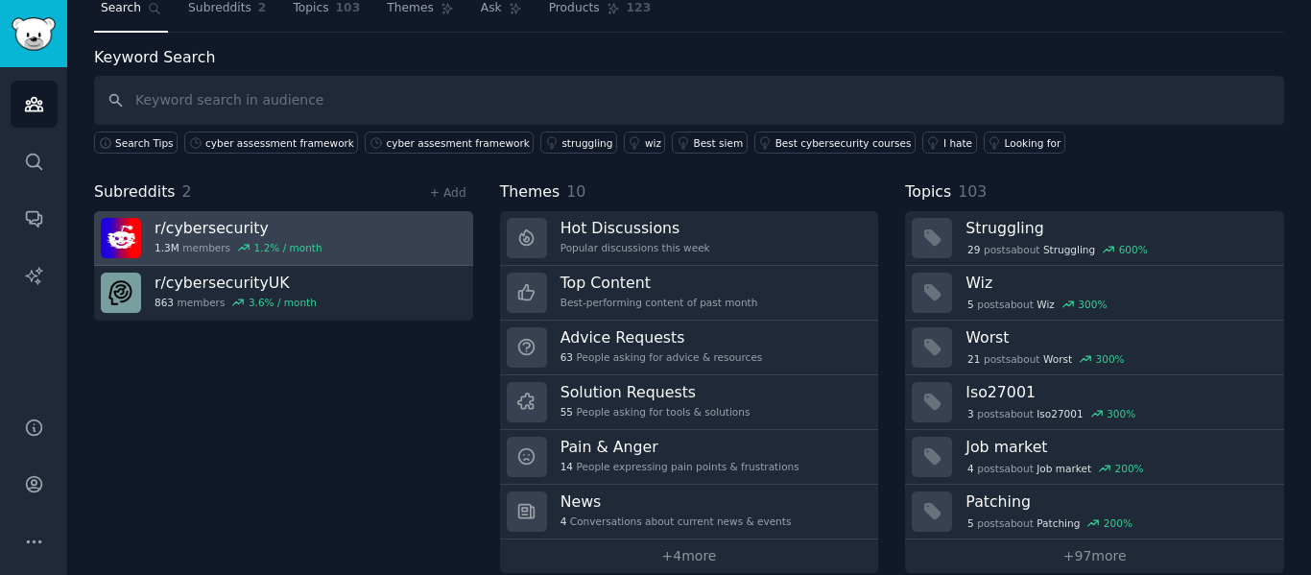
scroll to position [87, 0]
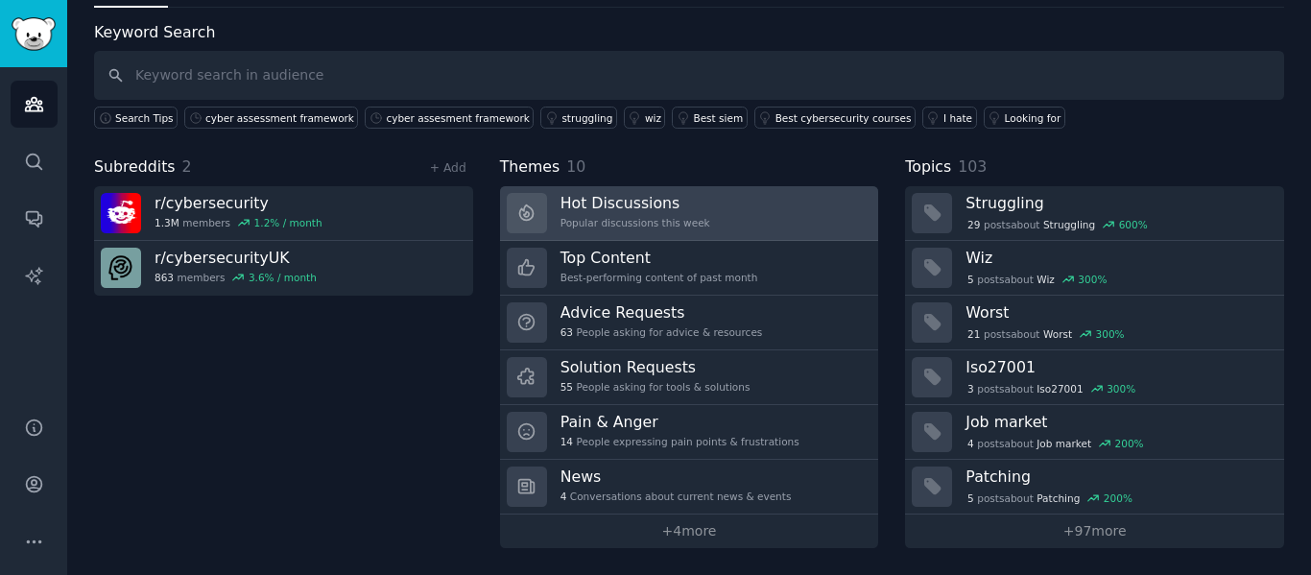
click at [618, 194] on h3 "Hot Discussions" at bounding box center [635, 203] width 150 height 20
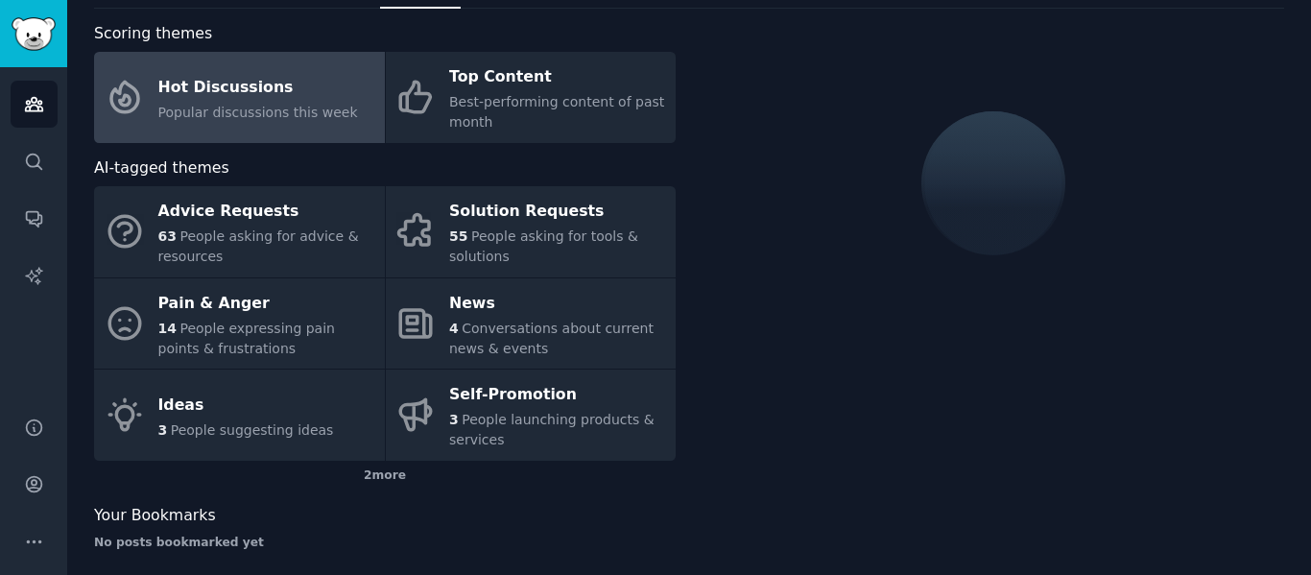
scroll to position [87, 0]
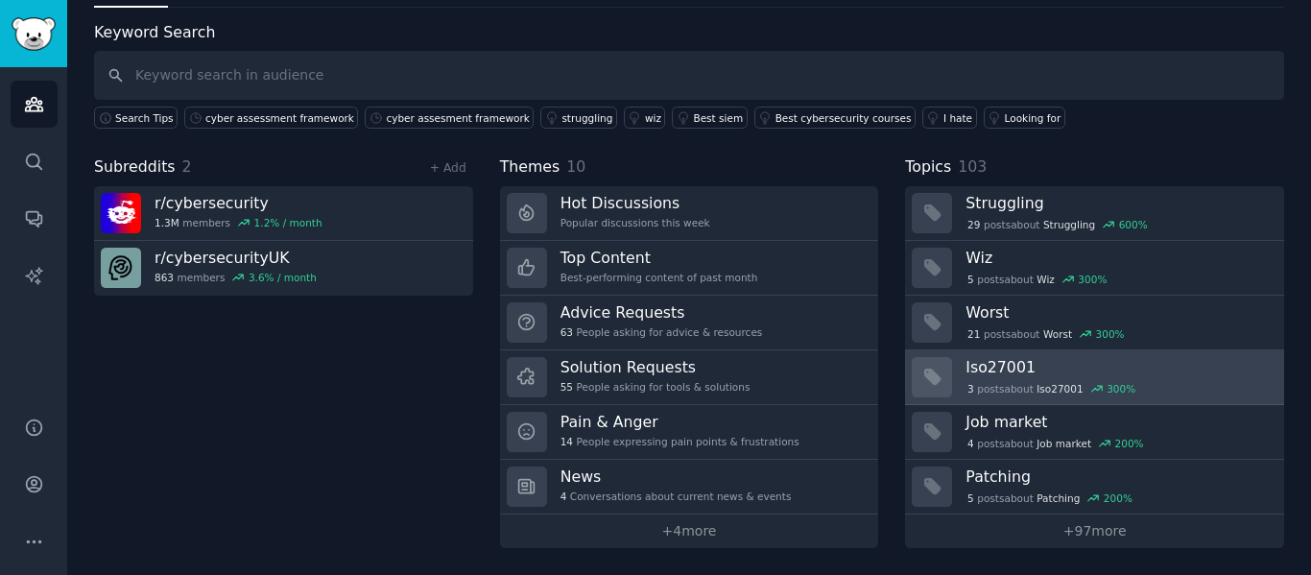
click at [1022, 363] on h3 "Iso27001" at bounding box center [1117, 367] width 305 height 20
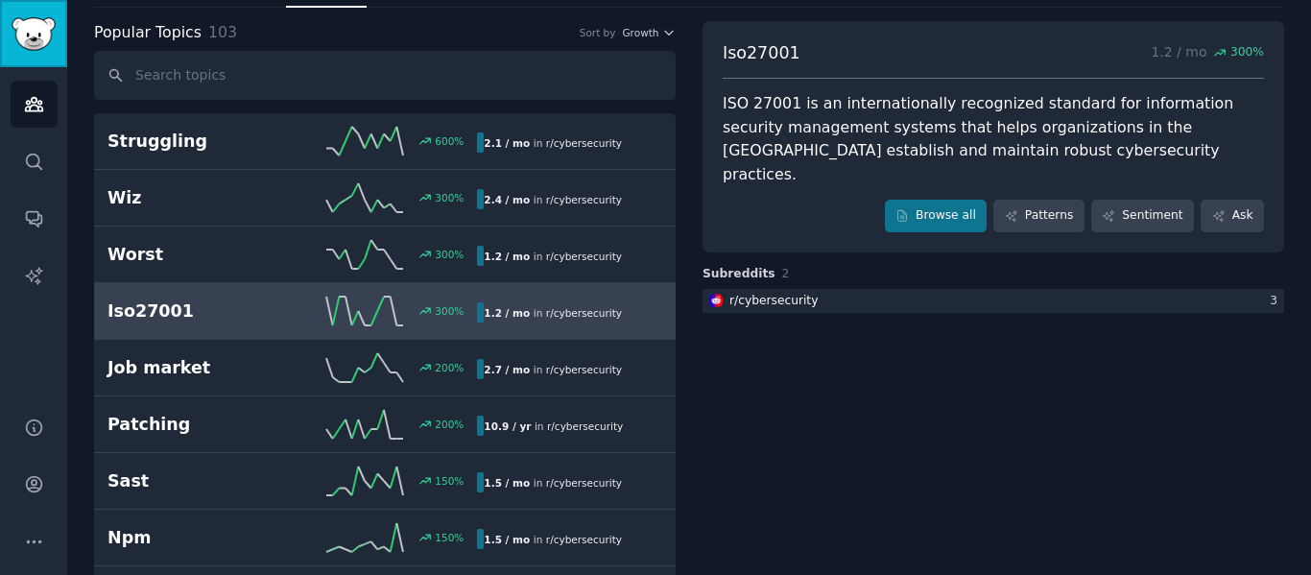
click at [36, 36] on img "Sidebar" at bounding box center [34, 34] width 44 height 34
